Goal: Task Accomplishment & Management: Use online tool/utility

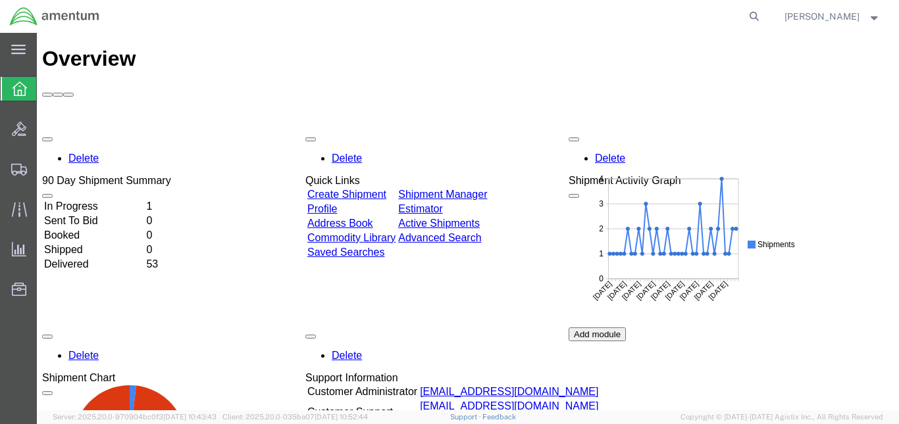
click at [99, 200] on td "In Progress" at bounding box center [93, 206] width 101 height 13
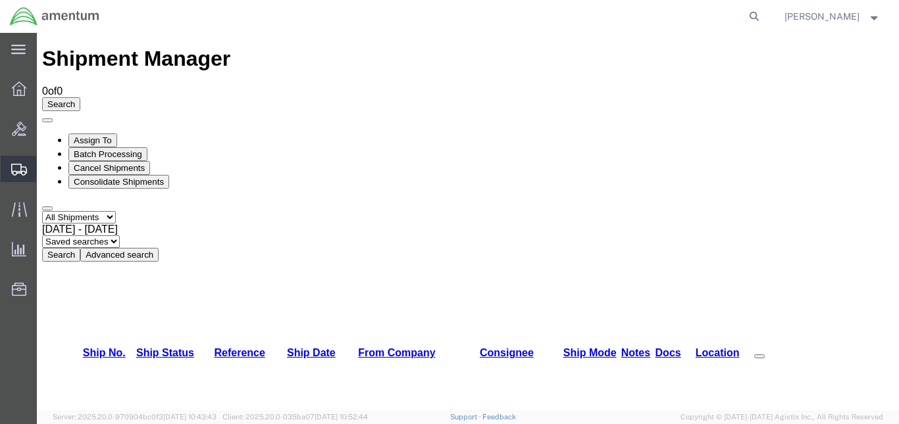
click at [0, 0] on span "Create from Template" at bounding box center [0, 0] width 0 height 0
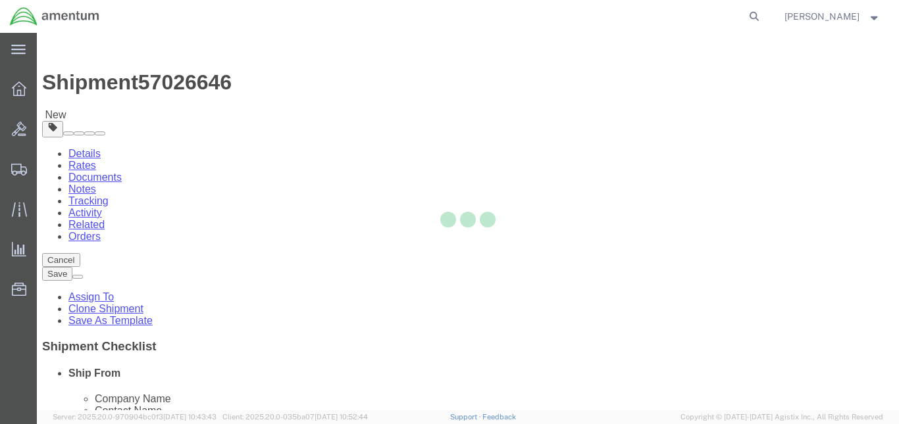
select select "49943"
select select "49947"
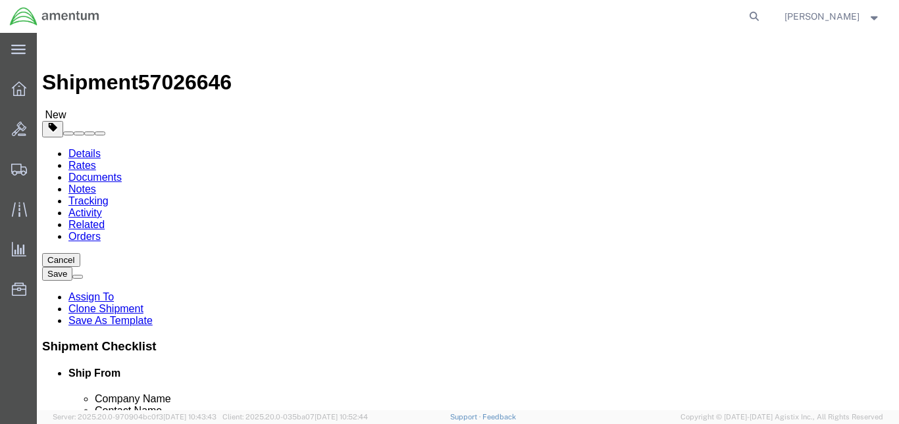
click button "Rate Shipment"
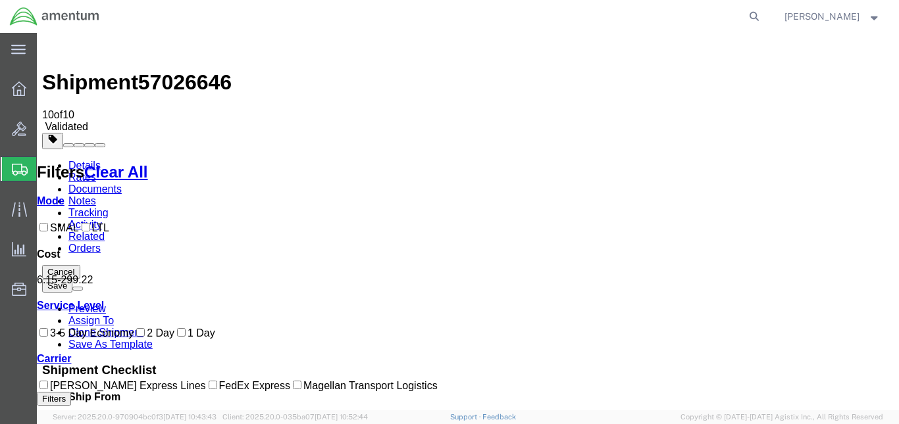
click at [148, 163] on icon at bounding box center [148, 172] width 0 height 18
